Goal: Information Seeking & Learning: Learn about a topic

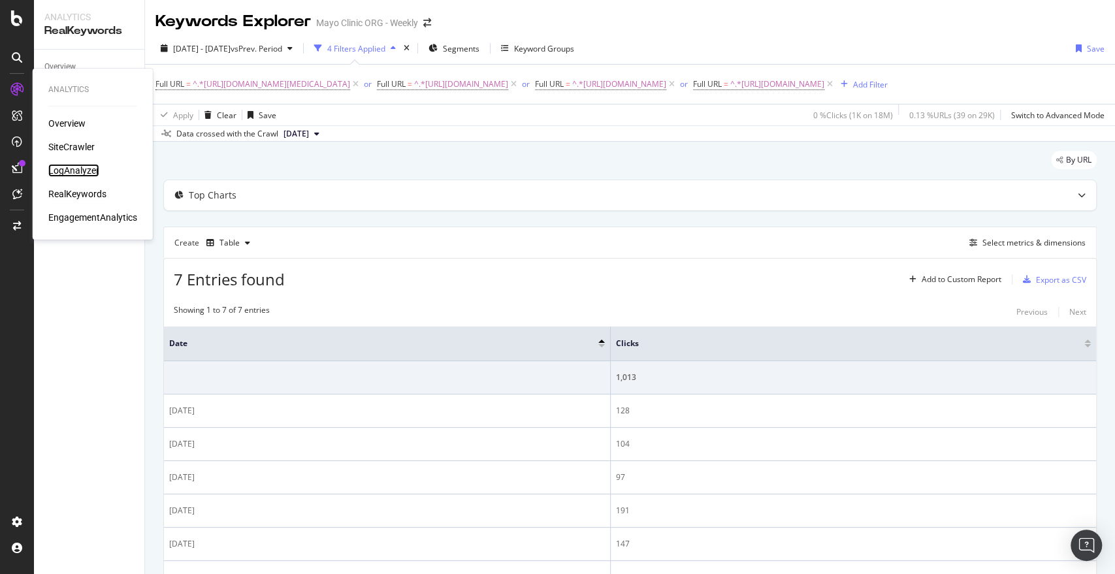
click at [61, 170] on div "LogAnalyzer" at bounding box center [73, 170] width 51 height 13
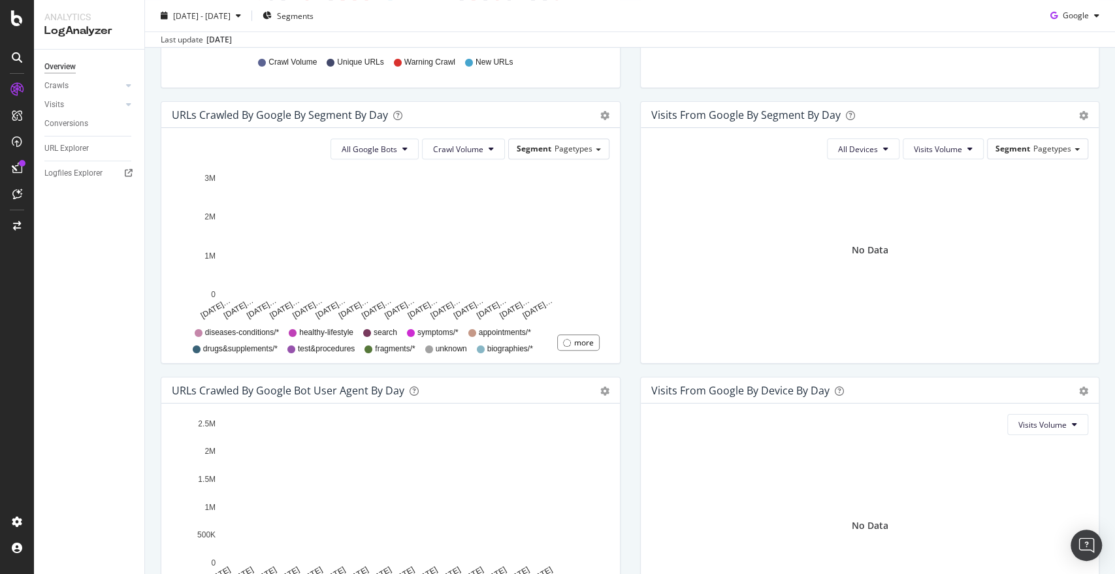
scroll to position [389, 0]
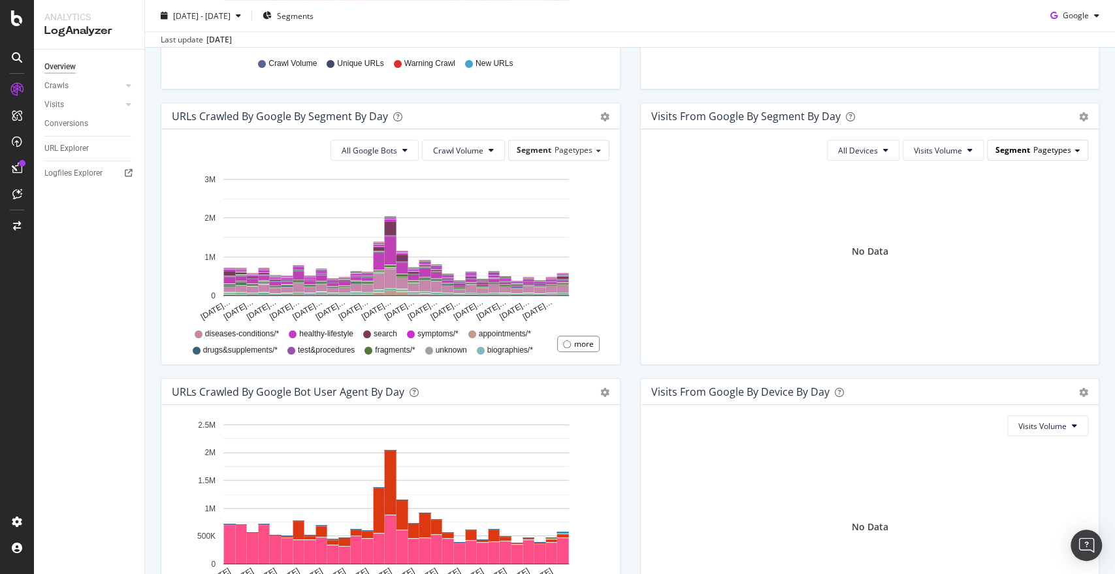
click at [1020, 153] on div "Segment Pagetypes" at bounding box center [1037, 149] width 100 height 19
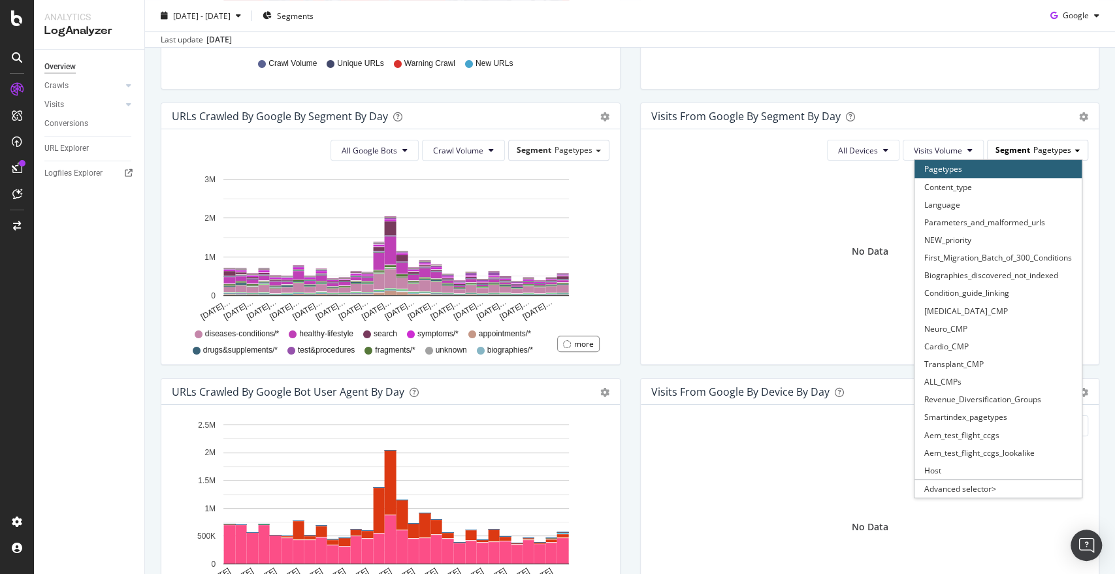
click at [1021, 155] on div "Segment Pagetypes" at bounding box center [1037, 149] width 100 height 19
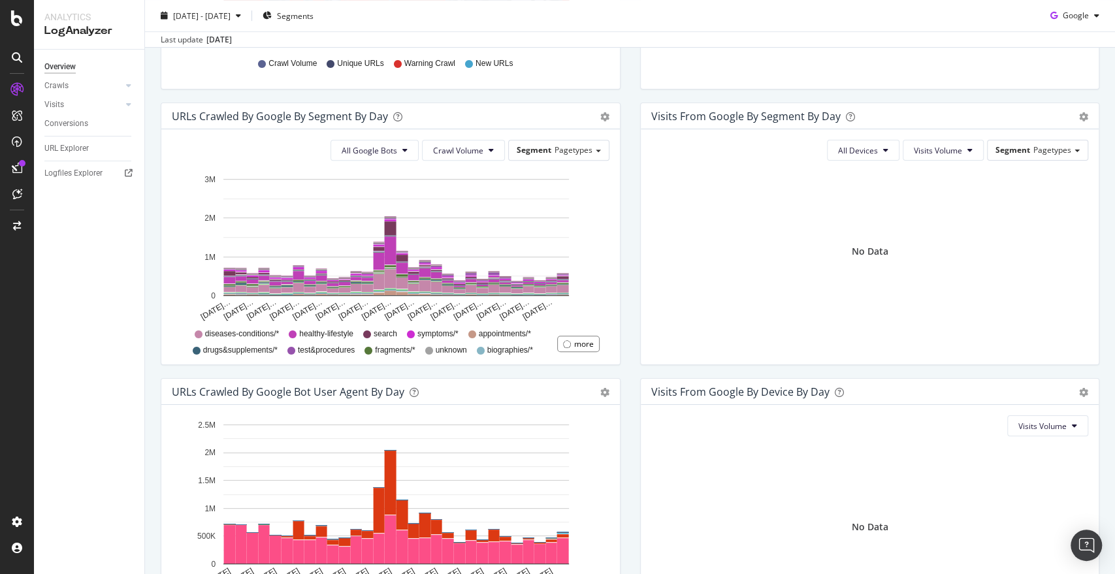
click at [619, 333] on div "URLs Crawled by Google By Segment By Day Timeline (by Value) Table All Google B…" at bounding box center [390, 241] width 479 height 276
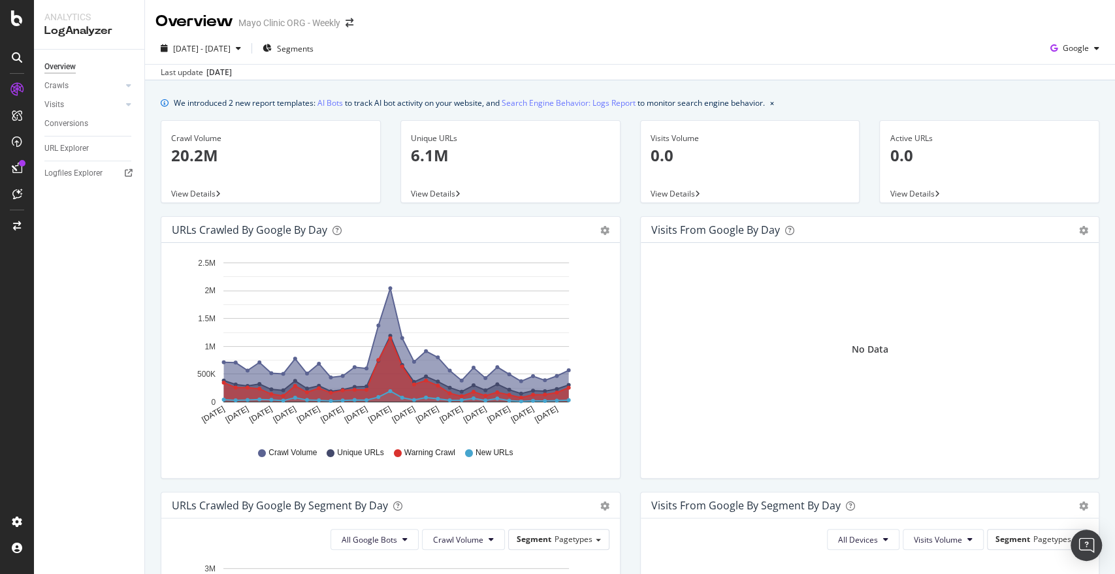
scroll to position [0, 0]
click at [60, 84] on div "Crawls" at bounding box center [56, 86] width 24 height 14
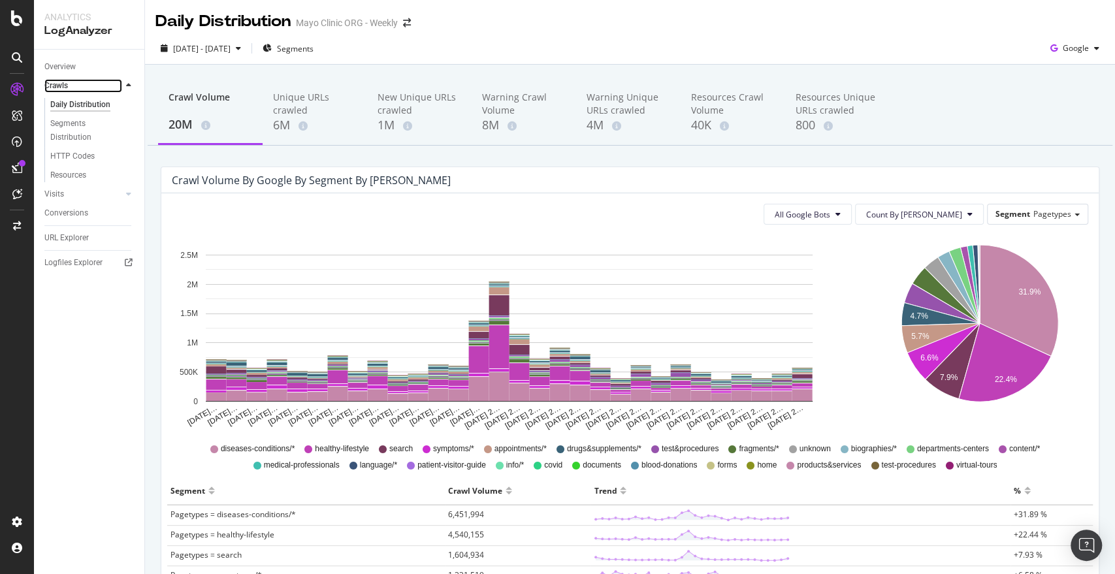
scroll to position [8, 0]
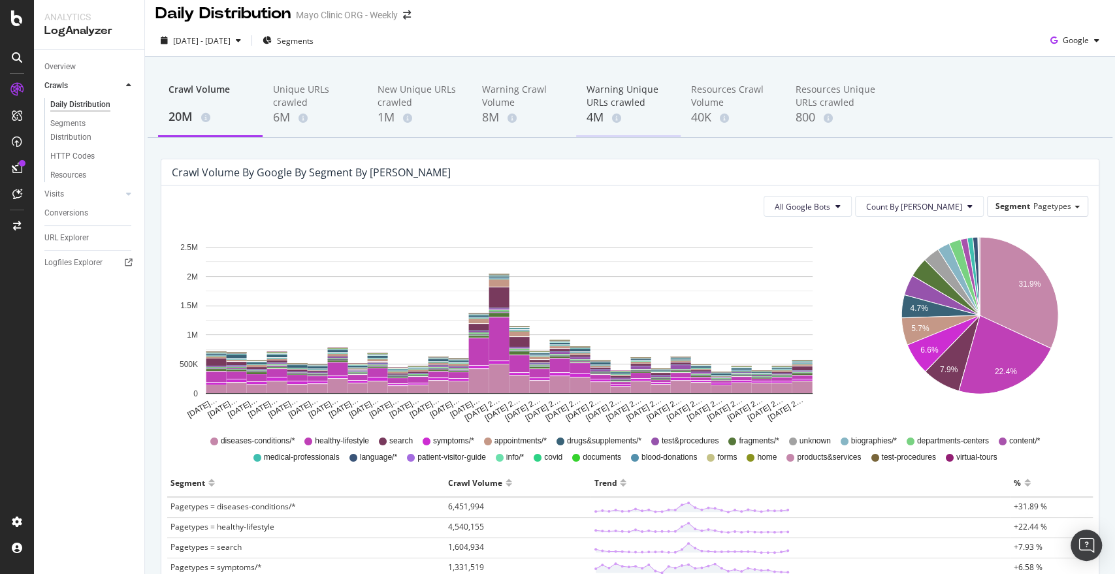
click at [586, 100] on div "Warning Unique URLs crawled" at bounding box center [628, 96] width 84 height 26
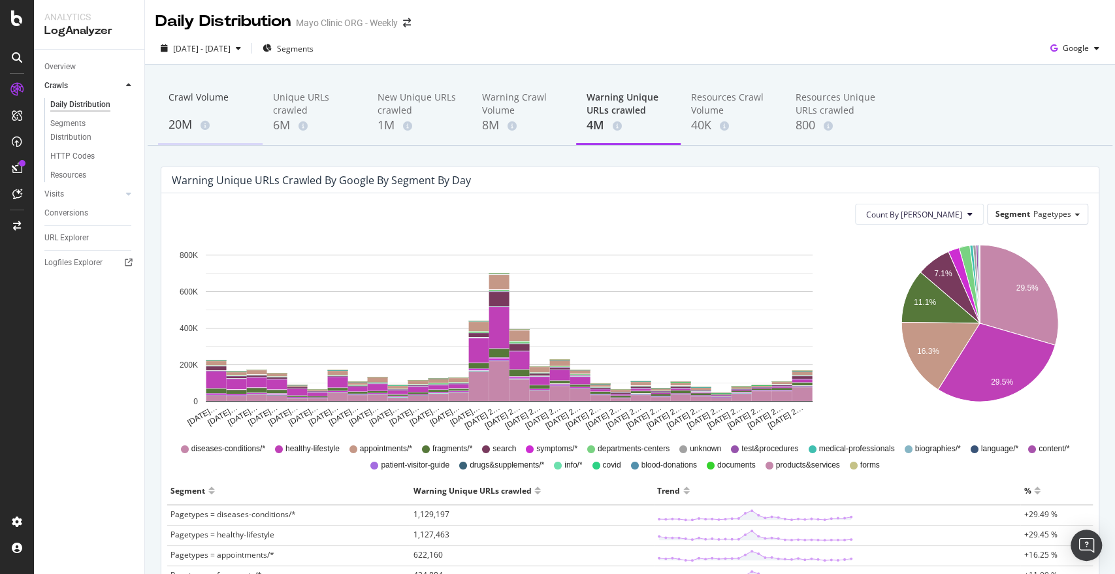
click at [178, 97] on div "Crawl Volume" at bounding box center [210, 103] width 84 height 25
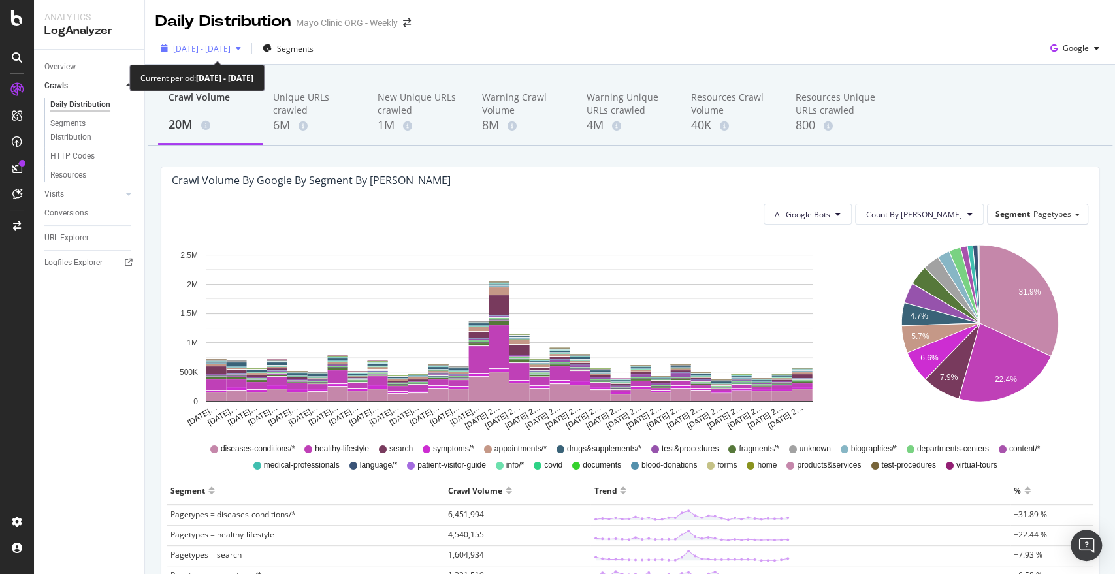
click at [231, 50] on span "[DATE] - [DATE]" at bounding box center [201, 48] width 57 height 11
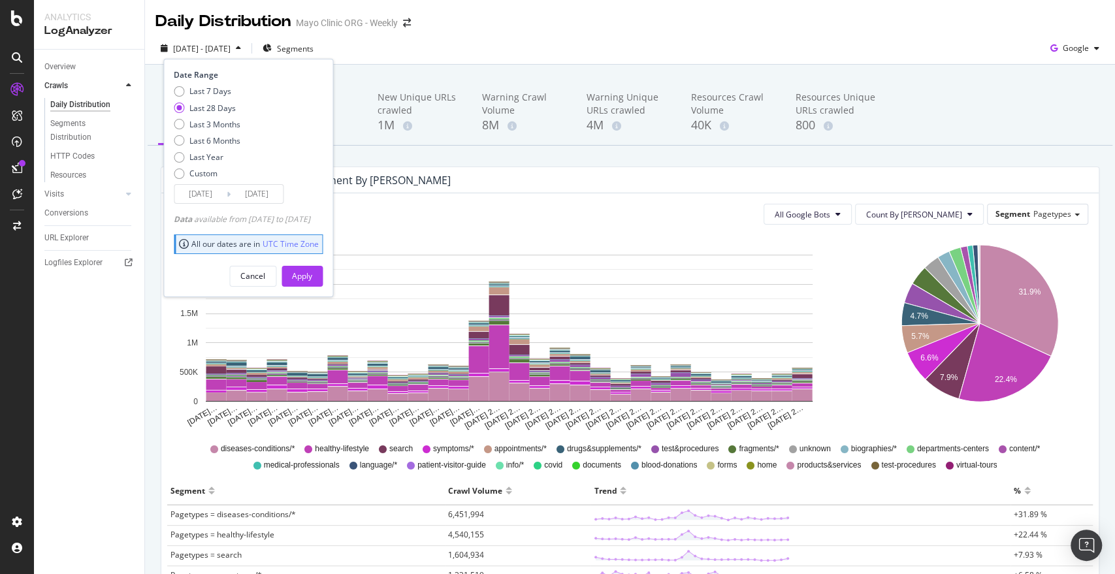
click at [519, 67] on div "Crawl Volume 20M Unique URLs crawled 6M New Unique URLs crawled 1M Warning Craw…" at bounding box center [630, 580] width 970 height 1031
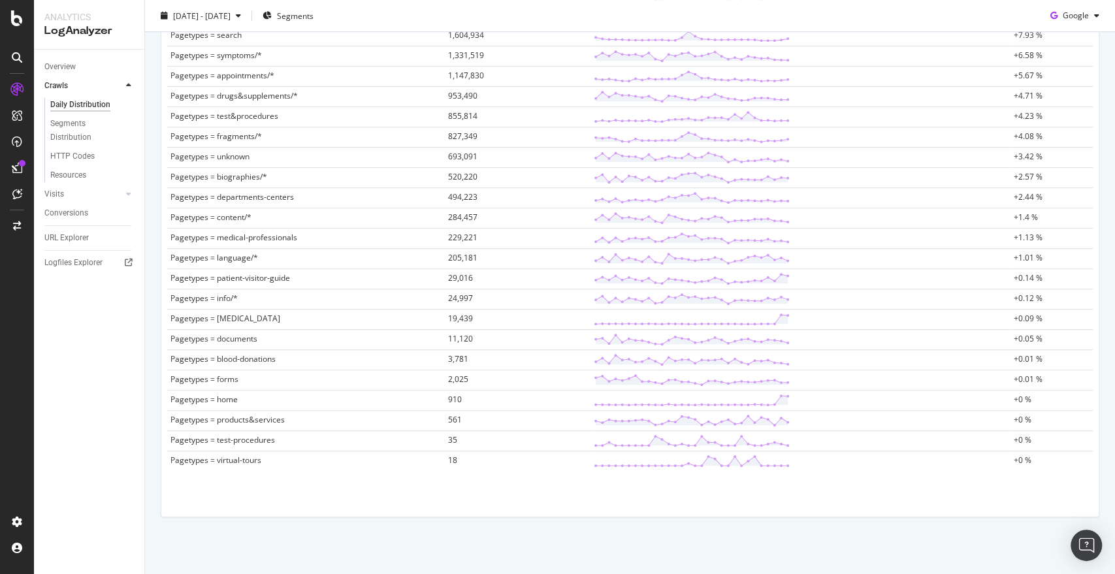
scroll to position [517, 0]
click at [453, 396] on span "910" at bounding box center [455, 401] width 14 height 11
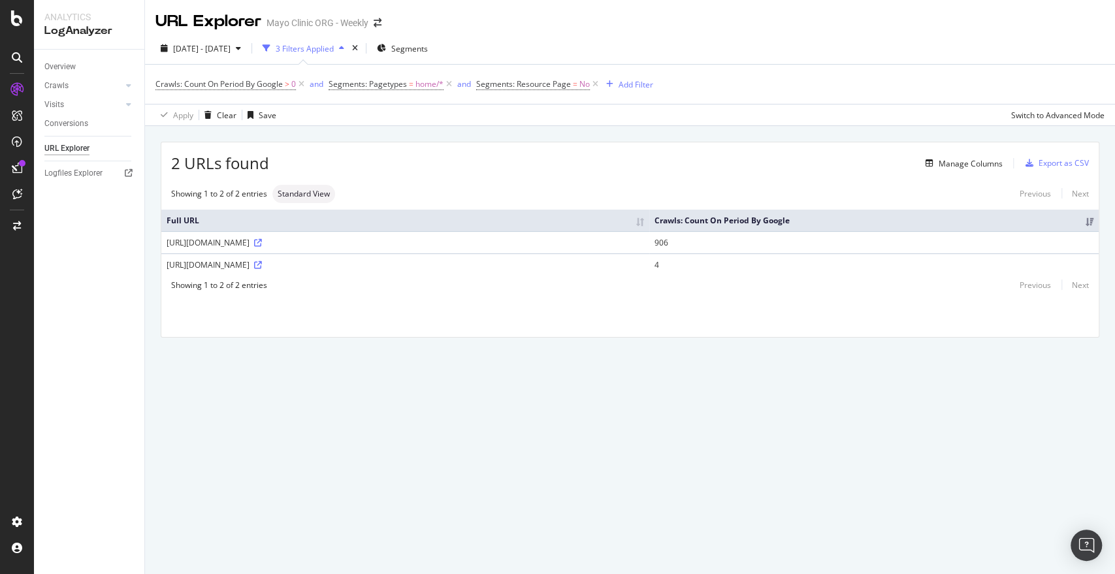
click at [287, 260] on div "[URL][DOMAIN_NAME]" at bounding box center [405, 264] width 477 height 11
click at [262, 261] on icon at bounding box center [258, 265] width 8 height 8
click at [262, 242] on icon at bounding box center [258, 243] width 8 height 8
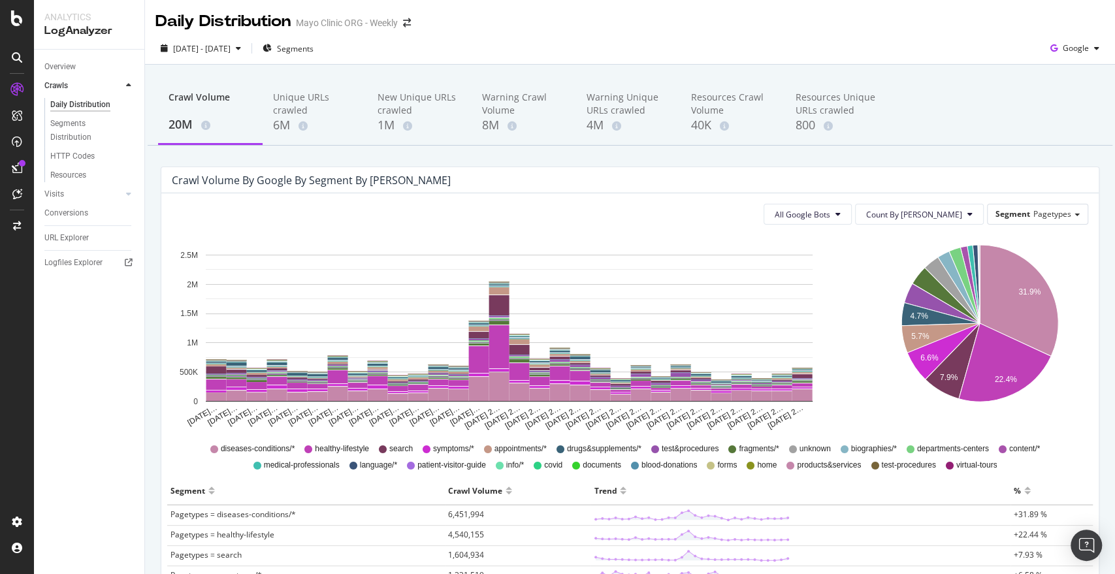
click at [51, 95] on div "Daily Distribution Segments Distribution HTTP Codes Resources" at bounding box center [94, 139] width 100 height 89
click at [52, 80] on div "Crawls" at bounding box center [56, 86] width 24 height 14
click at [54, 93] on div "Crawls" at bounding box center [94, 85] width 100 height 19
click at [58, 91] on div "Crawls" at bounding box center [56, 86] width 24 height 14
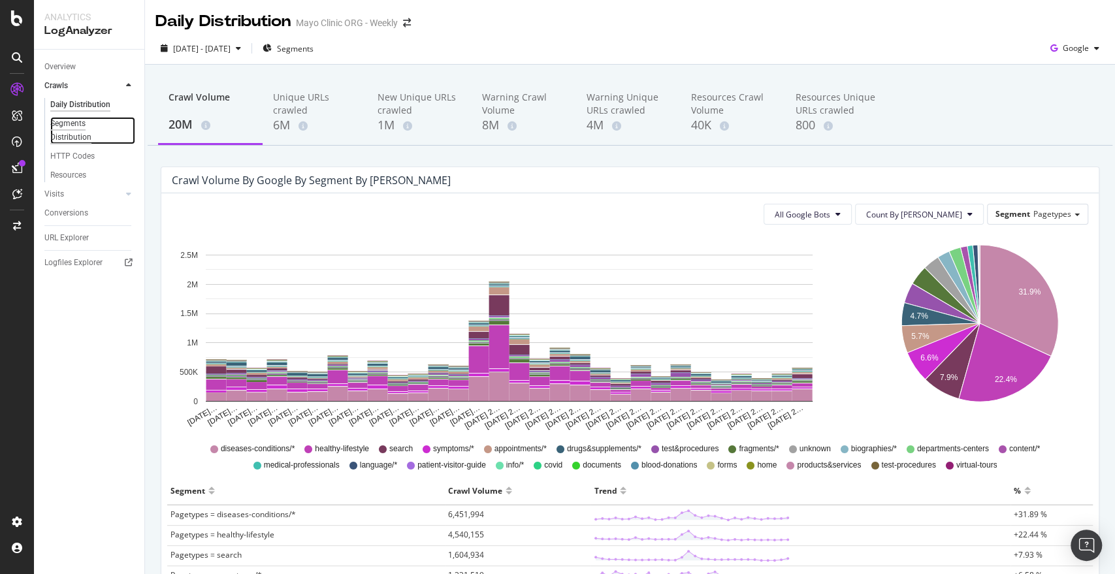
click at [74, 129] on div "Segments Distribution" at bounding box center [86, 130] width 72 height 27
